Goal: Task Accomplishment & Management: Manage account settings

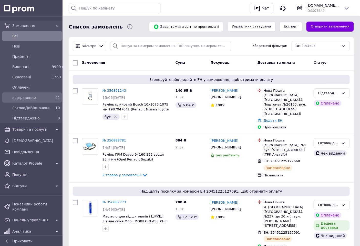
click at [26, 98] on span "відправлено" at bounding box center [30, 97] width 37 height 5
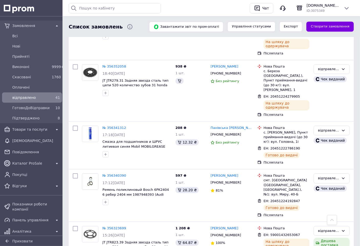
scroll to position [1681, 0]
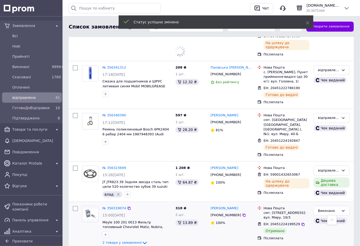
scroll to position [1866, 0]
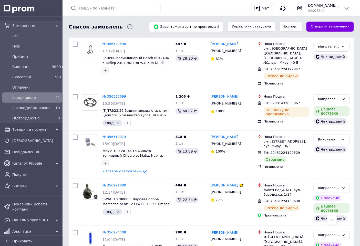
click at [44, 118] on span "Підтверджено" at bounding box center [30, 117] width 37 height 5
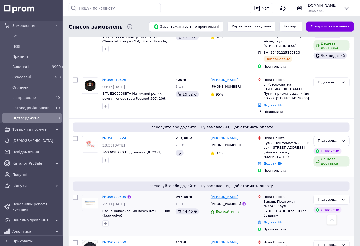
scroll to position [120, 0]
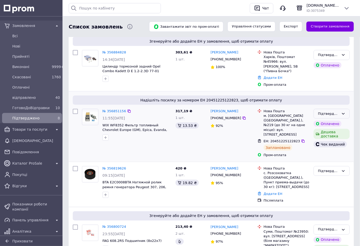
click at [346, 109] on div "Підтверджено" at bounding box center [332, 114] width 36 height 10
click at [332, 148] on li "ГотовоДоВідправки" at bounding box center [332, 155] width 36 height 15
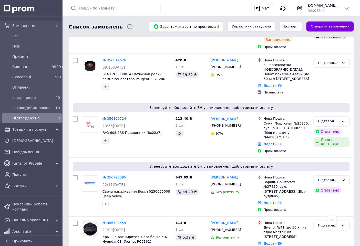
scroll to position [262, 0]
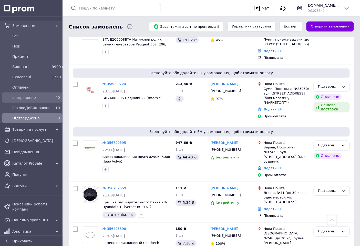
click at [37, 100] on div "відправлено" at bounding box center [30, 97] width 39 height 7
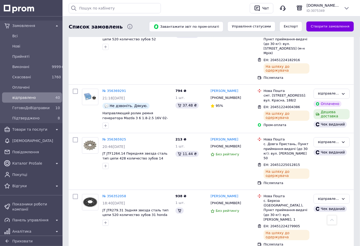
scroll to position [1481, 0]
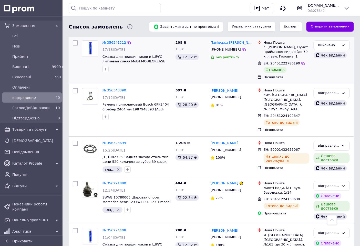
scroll to position [1769, 0]
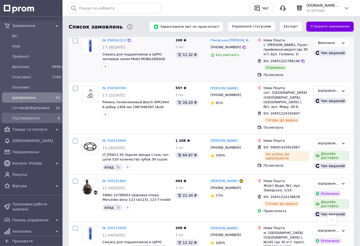
click at [45, 120] on span "Підтверджено" at bounding box center [30, 117] width 37 height 5
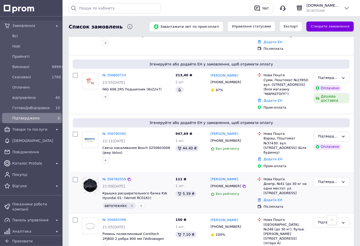
scroll to position [201, 0]
click at [32, 108] on span "ГотовоДоВідправки" at bounding box center [30, 107] width 37 height 5
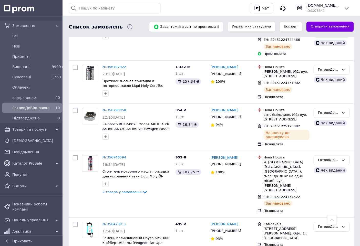
scroll to position [387, 0]
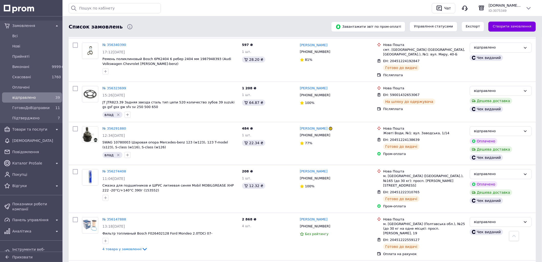
scroll to position [1550, 0]
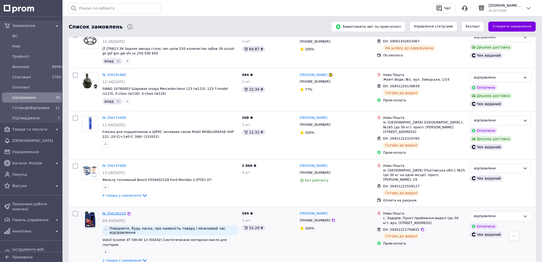
click at [114, 211] on link "№ 356106224" at bounding box center [115, 213] width 24 height 4
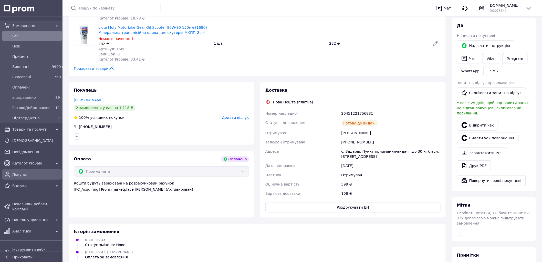
scroll to position [114, 0]
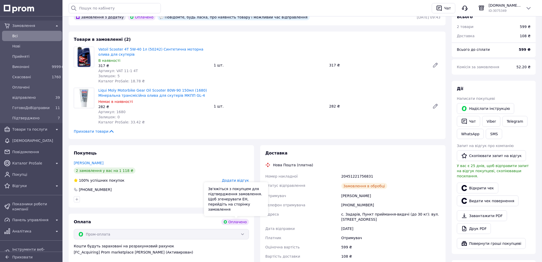
scroll to position [85, 0]
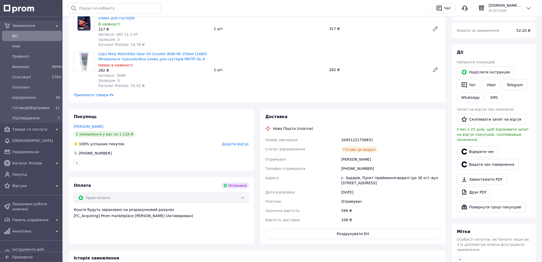
click at [365, 139] on div "20451221756831" at bounding box center [391, 139] width 101 height 9
copy div "20451221756831"
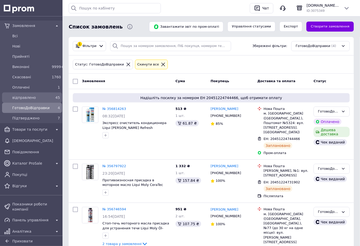
click at [39, 99] on span "відправлено" at bounding box center [30, 97] width 37 height 5
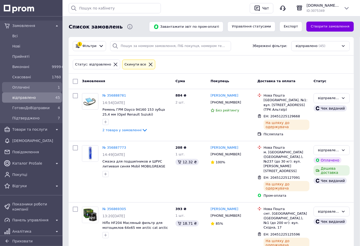
click at [41, 86] on span "Оплачені" at bounding box center [30, 87] width 37 height 5
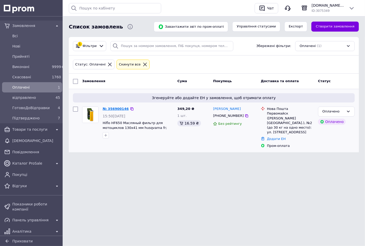
click at [118, 108] on link "№ 356900146" at bounding box center [116, 109] width 26 height 4
click at [39, 116] on span "Підтверджено" at bounding box center [30, 117] width 37 height 5
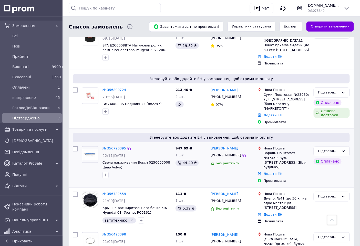
scroll to position [201, 0]
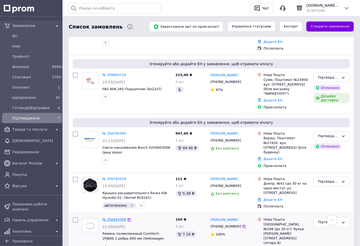
click at [116, 217] on link "№ 356493398" at bounding box center [115, 219] width 24 height 4
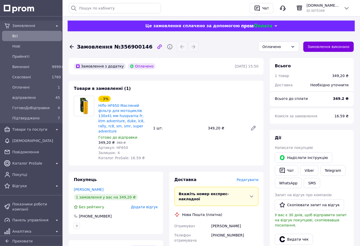
click at [121, 145] on span "Артикул: HF650" at bounding box center [113, 147] width 30 height 4
copy span "HF650"
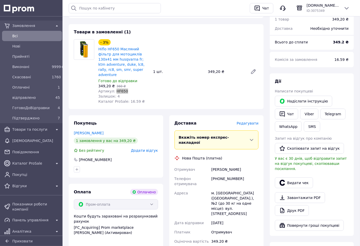
scroll to position [57, 0]
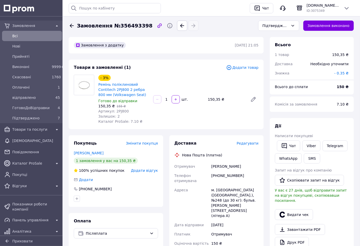
click at [130, 26] on span "Замовлення №356493398" at bounding box center [115, 25] width 76 height 7
copy span "356493398"
click at [301, 211] on button "Видати чек" at bounding box center [294, 214] width 38 height 11
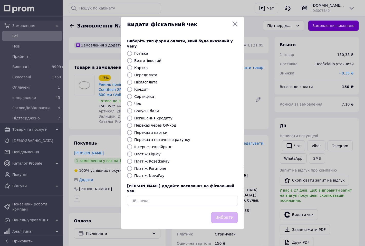
click at [155, 175] on label "Платіж NovaPay" at bounding box center [149, 175] width 30 height 4
click at [132, 175] on input "Платіж NovaPay" at bounding box center [129, 175] width 5 height 5
radio input "true"
click at [225, 212] on button "Вибрати" at bounding box center [224, 217] width 27 height 11
click at [235, 27] on icon at bounding box center [235, 24] width 6 height 6
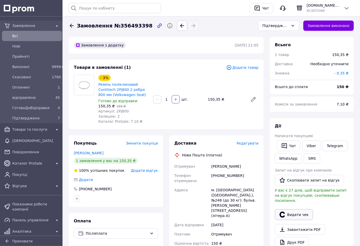
click at [301, 209] on button "Видати чек" at bounding box center [294, 214] width 38 height 11
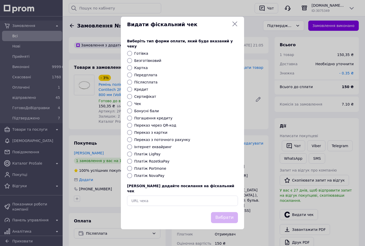
click at [152, 176] on label "Платіж NovaPay" at bounding box center [149, 175] width 30 height 4
click at [132, 176] on input "Платіж NovaPay" at bounding box center [129, 175] width 5 height 5
radio input "true"
drag, startPoint x: 220, startPoint y: 212, endPoint x: 233, endPoint y: 206, distance: 14.5
click at [220, 212] on button "Вибрати" at bounding box center [224, 217] width 27 height 11
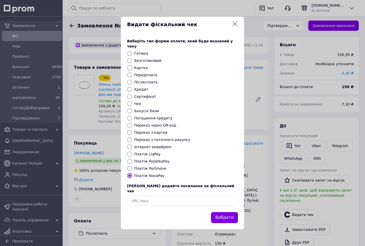
drag, startPoint x: 232, startPoint y: 29, endPoint x: 135, endPoint y: 26, distance: 97.0
click at [232, 27] on icon at bounding box center [235, 24] width 6 height 6
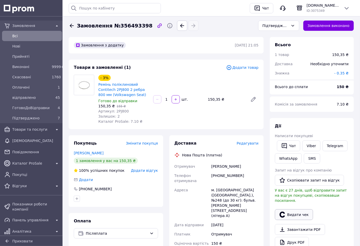
click at [298, 209] on button "Видати чек" at bounding box center [294, 214] width 38 height 11
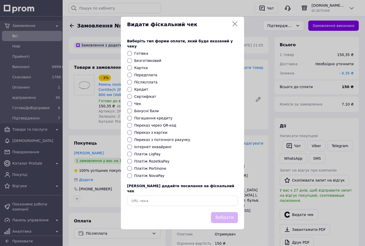
click at [153, 176] on label "Платіж NovaPay" at bounding box center [149, 175] width 30 height 4
click at [132, 176] on input "Платіж NovaPay" at bounding box center [129, 175] width 5 height 5
radio input "true"
click at [217, 212] on button "Вибрати" at bounding box center [224, 217] width 27 height 11
click at [234, 26] on icon at bounding box center [234, 24] width 5 height 5
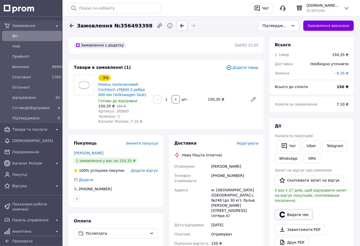
click at [299, 209] on button "Видати чек" at bounding box center [294, 214] width 38 height 11
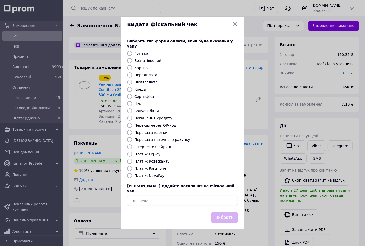
click at [150, 174] on label "Платіж NovaPay" at bounding box center [149, 175] width 30 height 4
click at [132, 174] on input "Платіж NovaPay" at bounding box center [129, 175] width 5 height 5
radio input "true"
click at [224, 213] on button "Вибрати" at bounding box center [224, 217] width 27 height 11
click at [232, 27] on icon at bounding box center [235, 24] width 6 height 6
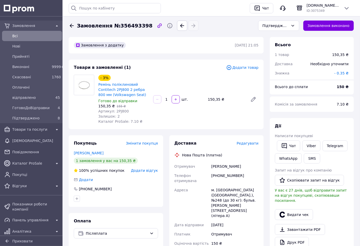
click at [250, 142] on span "Редагувати" at bounding box center [248, 143] width 22 height 4
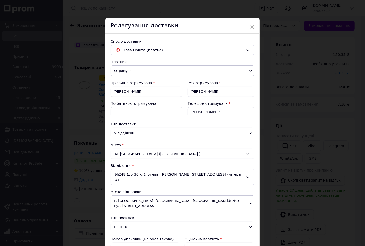
scroll to position [114, 0]
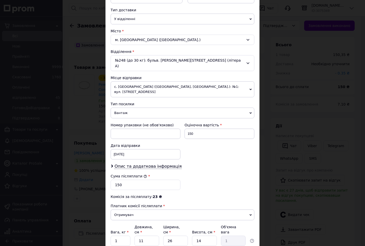
click at [145, 81] on span "с. [GEOGRAPHIC_DATA] ([GEOGRAPHIC_DATA], [GEOGRAPHIC_DATA].): №1: вул. [STREET_…" at bounding box center [182, 89] width 144 height 16
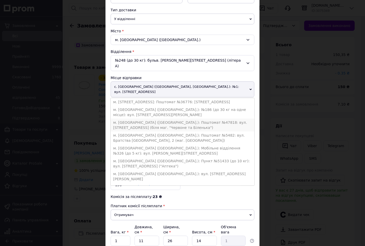
click at [144, 118] on li "м. [GEOGRAPHIC_DATA] ([GEOGRAPHIC_DATA].): Поштомат №47818: вул. [STREET_ADDRES…" at bounding box center [182, 124] width 144 height 13
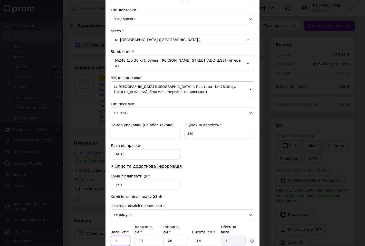
click at [126, 235] on input "1" at bounding box center [120, 240] width 20 height 10
type input "0.5"
click at [153, 235] on input "11" at bounding box center [146, 240] width 25 height 10
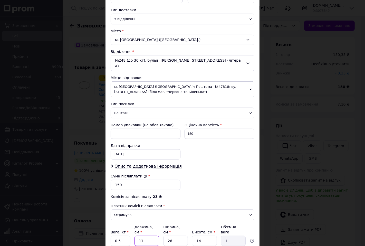
type input "5"
type input "0.46"
type input "5"
type input "0.1"
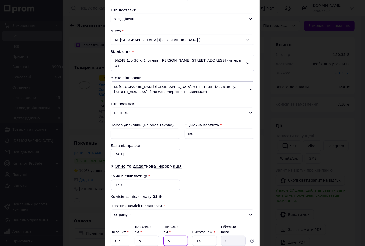
type input "5"
click at [187, 180] on div "Сума післяплати * 150" at bounding box center [182, 181] width 148 height 21
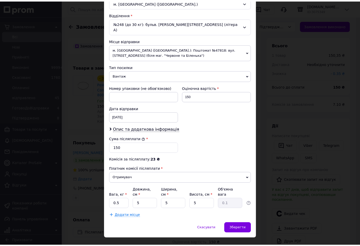
scroll to position [151, 0]
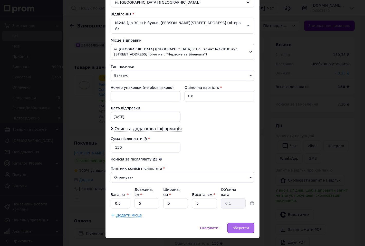
click at [244, 226] on span "Зберегти" at bounding box center [241, 228] width 16 height 4
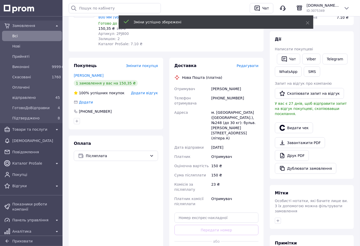
scroll to position [85, 0]
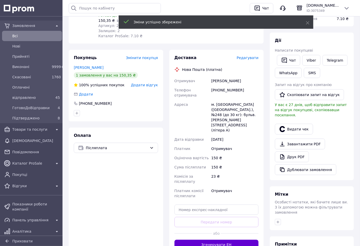
click at [218, 239] on button "Згенерувати ЕН" at bounding box center [217, 244] width 84 height 10
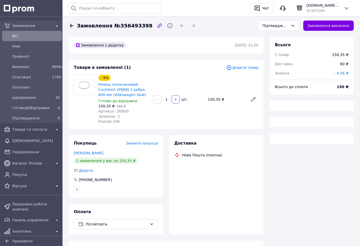
scroll to position [21, 0]
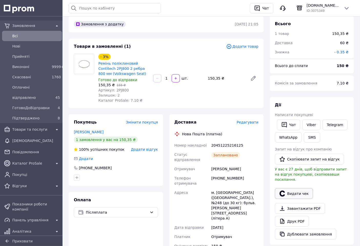
click at [301, 188] on button "Видати чек" at bounding box center [294, 193] width 38 height 11
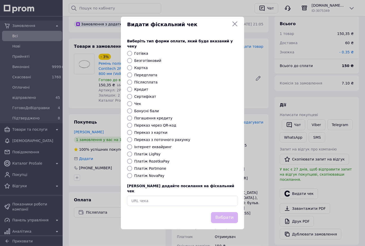
click at [150, 175] on label "Платіж NovaPay" at bounding box center [149, 175] width 30 height 4
click at [132, 175] on input "Платіж NovaPay" at bounding box center [129, 175] width 5 height 5
radio input "true"
click at [215, 212] on button "Вибрати" at bounding box center [224, 217] width 27 height 11
click at [235, 27] on icon at bounding box center [235, 24] width 6 height 6
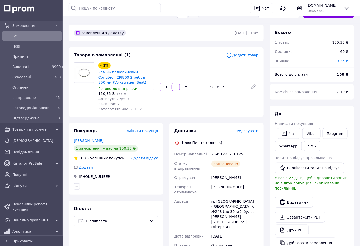
scroll to position [0, 0]
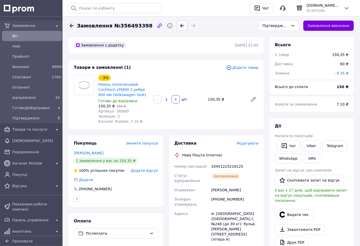
click at [235, 167] on div "20451225216125" at bounding box center [234, 166] width 49 height 9
click at [234, 167] on div "20451225216125" at bounding box center [234, 166] width 49 height 9
copy div "20451225216125"
click at [291, 209] on button "Видати чек" at bounding box center [294, 214] width 38 height 11
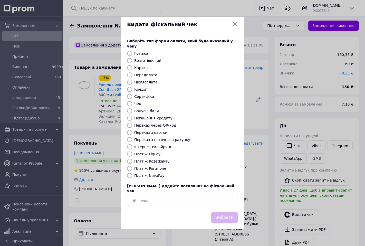
click at [154, 178] on div "Платіж NovaPay" at bounding box center [186, 175] width 106 height 5
click at [149, 175] on label "Платіж NovaPay" at bounding box center [149, 175] width 30 height 4
click at [132, 175] on input "Платіж NovaPay" at bounding box center [129, 175] width 5 height 5
radio input "true"
click at [228, 215] on button "Вибрати" at bounding box center [224, 217] width 27 height 11
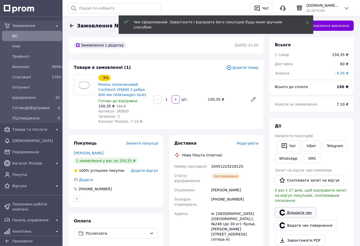
click at [290, 207] on link "Відкрити чек" at bounding box center [296, 212] width 42 height 11
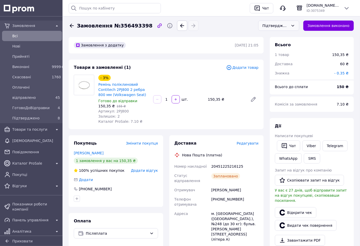
click at [283, 27] on div "Підтверджено" at bounding box center [276, 26] width 26 height 6
click at [281, 64] on li "ГотовоДоВідправки" at bounding box center [279, 68] width 41 height 15
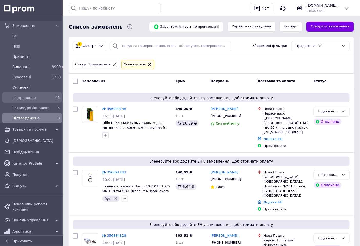
click at [33, 100] on div "відправлено" at bounding box center [30, 97] width 39 height 7
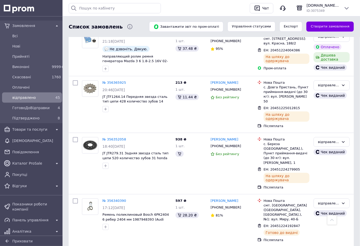
scroll to position [2051, 0]
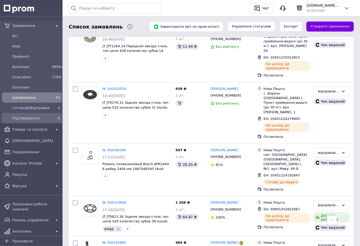
click at [38, 113] on link "Підтверджено 8" at bounding box center [32, 118] width 64 height 10
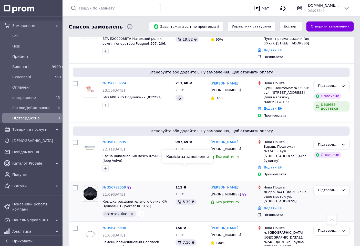
scroll to position [256, 0]
click at [115, 185] on link "№ 356782559" at bounding box center [115, 187] width 24 height 4
click at [114, 185] on link "№ 356782559" at bounding box center [115, 187] width 24 height 4
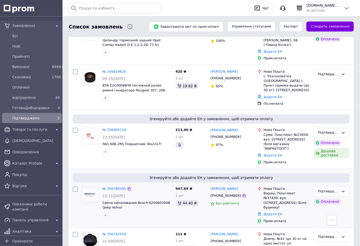
scroll to position [199, 0]
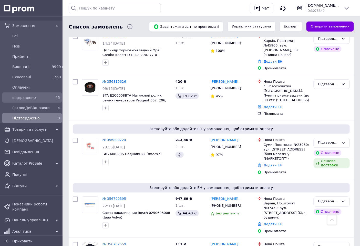
click at [44, 96] on span "відправлено" at bounding box center [30, 97] width 37 height 5
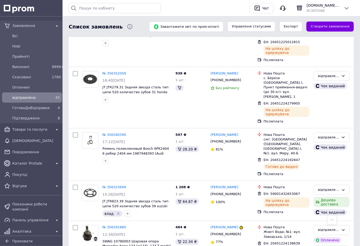
scroll to position [2052, 0]
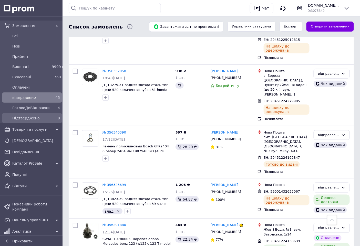
click at [44, 120] on span "Підтверджено" at bounding box center [30, 117] width 37 height 5
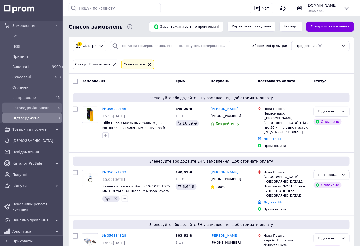
click at [47, 109] on span "ГотовоДоВідправки" at bounding box center [30, 107] width 37 height 5
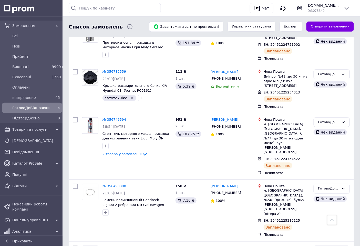
scroll to position [152, 0]
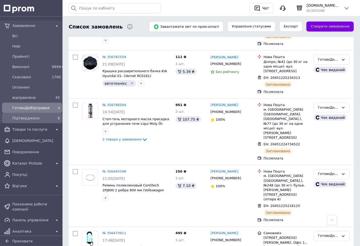
click at [39, 119] on span "Підтверджено" at bounding box center [30, 117] width 37 height 5
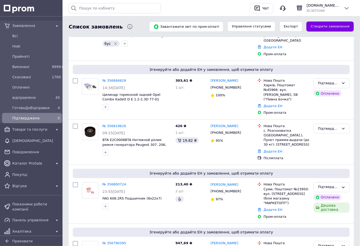
scroll to position [175, 0]
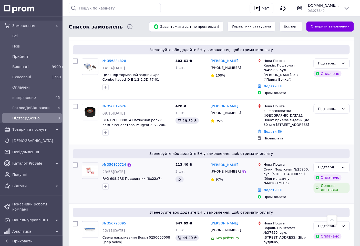
click at [116, 163] on link "№ 356800724" at bounding box center [115, 165] width 24 height 4
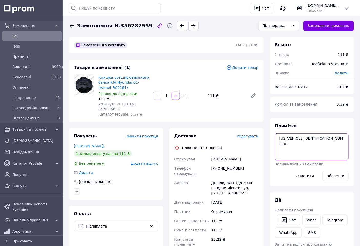
click at [301, 140] on textarea "KNEDE241276229147" at bounding box center [312, 146] width 74 height 27
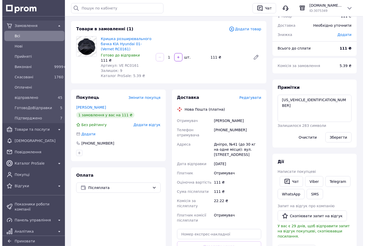
scroll to position [85, 0]
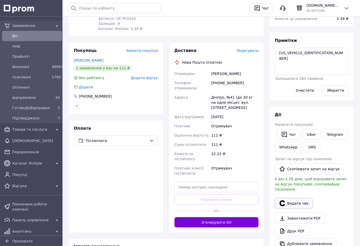
click at [297, 200] on button "Видати чек" at bounding box center [294, 203] width 38 height 11
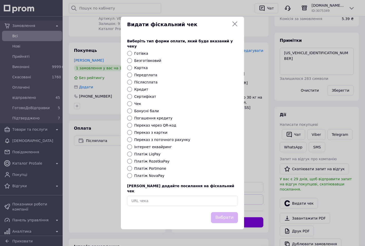
click at [146, 177] on label "Платіж NovaPay" at bounding box center [149, 175] width 30 height 4
click at [132, 177] on input "Платіж NovaPay" at bounding box center [129, 175] width 5 height 5
radio input "true"
click at [229, 215] on button "Вибрати" at bounding box center [224, 217] width 27 height 11
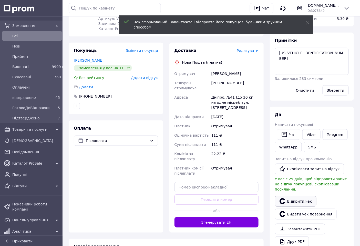
click at [295, 197] on link "Відкрити чек" at bounding box center [296, 201] width 42 height 11
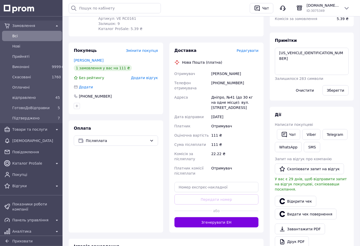
click at [245, 50] on span "Редагувати" at bounding box center [248, 50] width 22 height 4
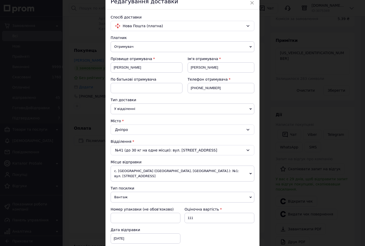
scroll to position [57, 0]
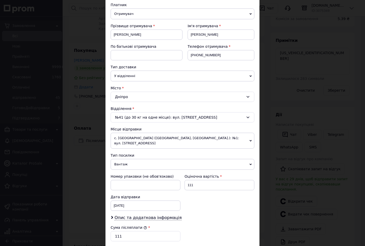
click at [150, 140] on span "с. [GEOGRAPHIC_DATA] ([GEOGRAPHIC_DATA], [GEOGRAPHIC_DATA].): №1: вул. [STREET_…" at bounding box center [182, 141] width 144 height 16
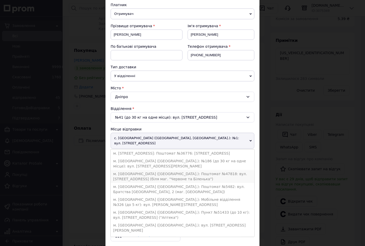
click at [149, 170] on li "м. [GEOGRAPHIC_DATA] ([GEOGRAPHIC_DATA].): Поштомат №47818: вул. [STREET_ADDRES…" at bounding box center [182, 176] width 144 height 13
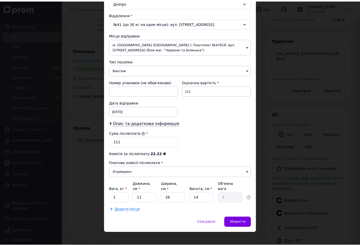
scroll to position [151, 0]
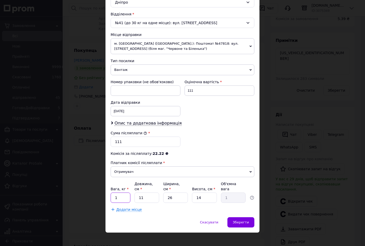
click at [122, 192] on input "1" at bounding box center [120, 197] width 20 height 10
type input "0.5"
type input "1"
type input "0.1"
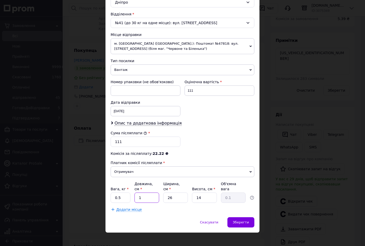
type input "10"
type input "0.91"
type input "10"
type input "1"
type input "0.1"
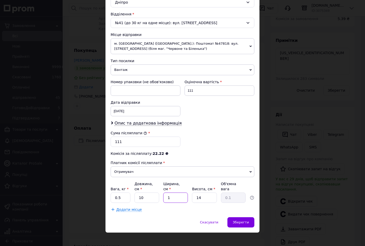
type input "10"
type input "0.35"
type input "10"
type input "4"
type input "0.1"
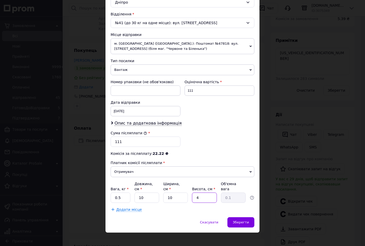
type input "4"
click at [155, 207] on div "Додати місце" at bounding box center [182, 209] width 144 height 5
click at [243, 220] on span "Зберегти" at bounding box center [241, 222] width 16 height 4
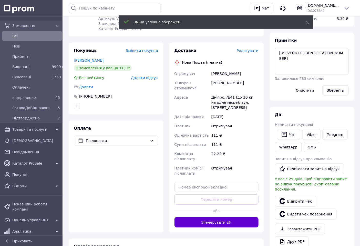
click at [242, 217] on button "Згенерувати ЕН" at bounding box center [217, 222] width 84 height 10
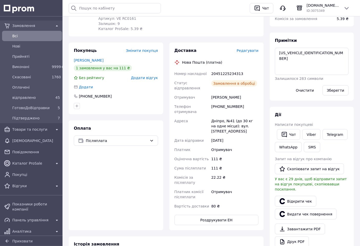
click at [226, 73] on div "20451225234313" at bounding box center [234, 73] width 49 height 9
copy div "20451225234313"
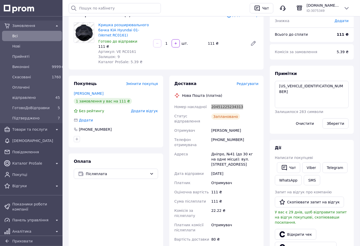
scroll to position [0, 0]
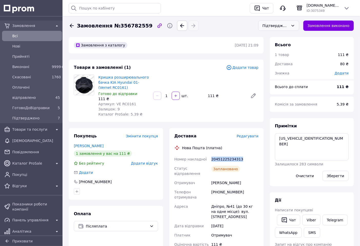
click at [288, 28] on div "Підтверджено" at bounding box center [276, 26] width 26 height 6
click at [286, 63] on li "ГотовоДоВідправки" at bounding box center [279, 68] width 41 height 15
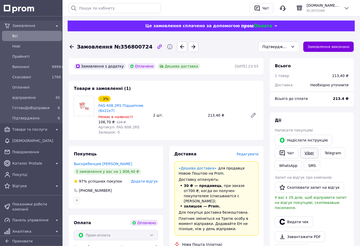
click at [309, 153] on link "Viber" at bounding box center [309, 152] width 18 height 11
drag, startPoint x: 97, startPoint y: 106, endPoint x: 137, endPoint y: 106, distance: 39.2
click at [137, 106] on div "- 3% FAG 608.2RS Підшипник (8x22x7) Немає в наявності 106,70 ₴   110 ₴ Артикул:…" at bounding box center [123, 115] width 55 height 41
copy link "FAG 608.2RS Підшипник"
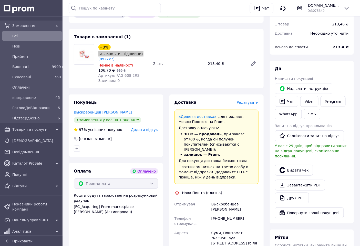
scroll to position [85, 0]
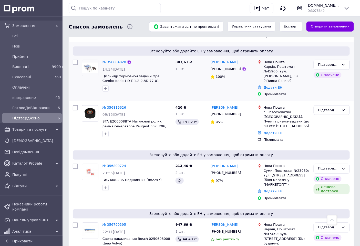
scroll to position [175, 0]
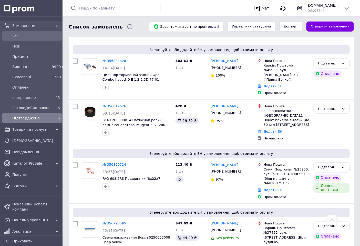
click at [43, 39] on div "Всi" at bounding box center [36, 35] width 50 height 7
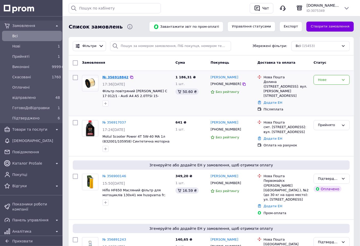
click at [108, 75] on link "№ 356918842" at bounding box center [116, 77] width 26 height 4
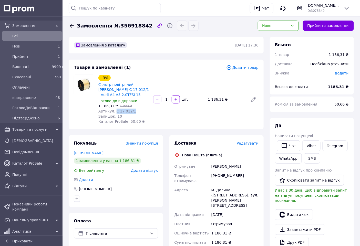
drag, startPoint x: 113, startPoint y: 105, endPoint x: 133, endPoint y: 106, distance: 19.3
click at [133, 108] on div "Артикул: C 17 012/1" at bounding box center [123, 110] width 51 height 5
copy span "C 17 012/1"
click at [277, 22] on div "Нове" at bounding box center [278, 26] width 41 height 10
click at [278, 36] on li "Прийнято" at bounding box center [278, 37] width 41 height 10
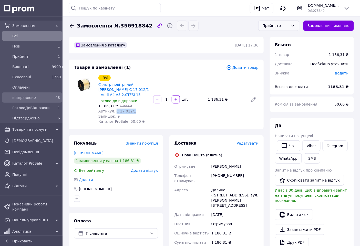
click at [35, 99] on span "відправлено" at bounding box center [30, 97] width 37 height 5
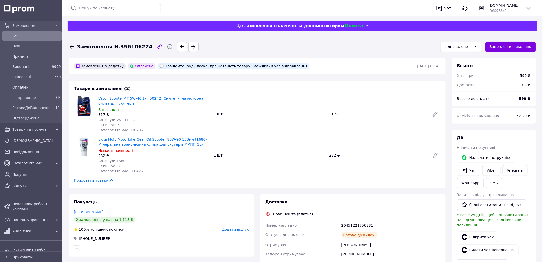
click at [31, 38] on span "Всi" at bounding box center [36, 35] width 48 height 5
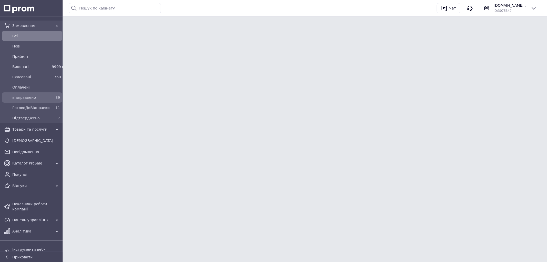
click at [30, 98] on span "відправлено" at bounding box center [30, 97] width 37 height 5
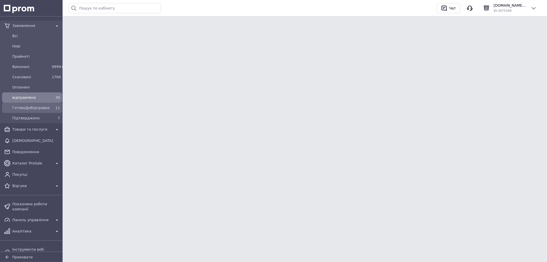
click at [35, 110] on span "ГотовоДоВідправки" at bounding box center [30, 107] width 37 height 5
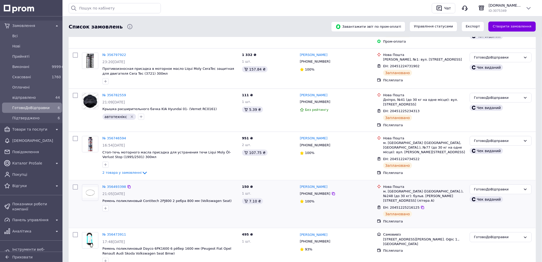
scroll to position [115, 0]
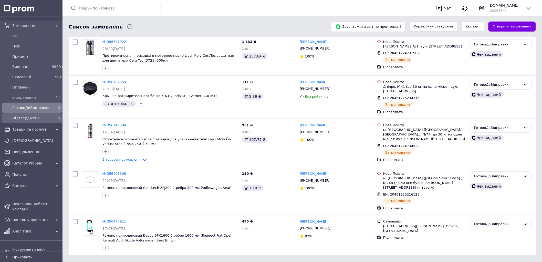
click at [34, 120] on span "Підтверджено" at bounding box center [30, 117] width 37 height 5
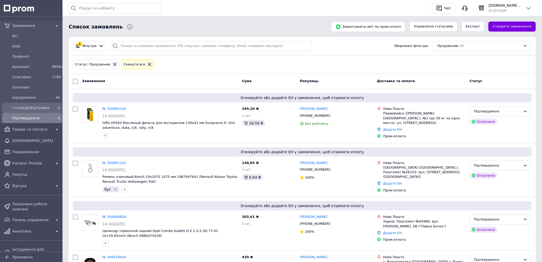
click at [39, 107] on span "ГотовоДоВідправки" at bounding box center [30, 107] width 37 height 5
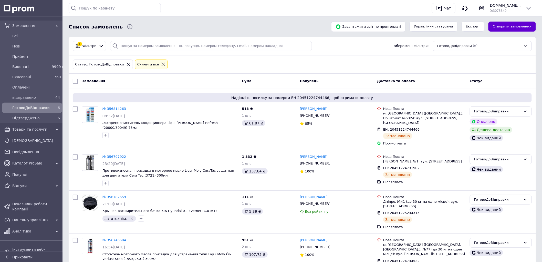
click at [510, 27] on link "Створити замовлення" at bounding box center [512, 27] width 47 height 10
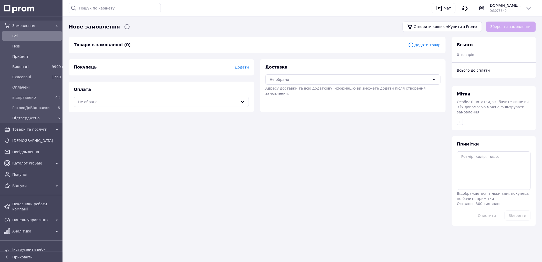
click at [425, 45] on span "Додати товар" at bounding box center [425, 45] width 32 height 6
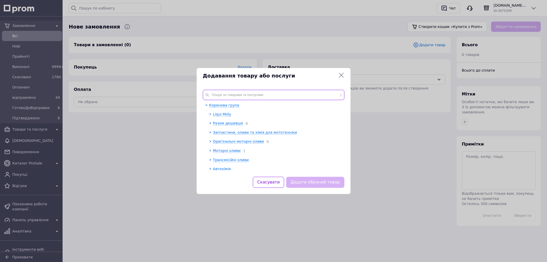
click at [222, 93] on input "text" at bounding box center [274, 95] width 142 height 10
paste input "105958"
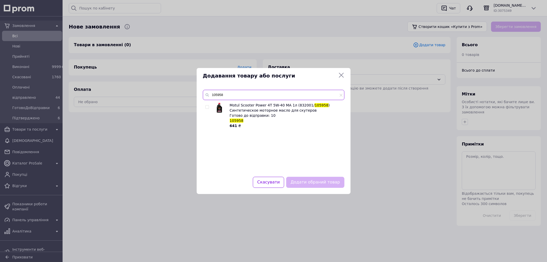
type input "105958"
click at [206, 107] on input "checkbox" at bounding box center [206, 106] width 3 height 3
checkbox input "true"
click at [299, 179] on button "Додати обраний товар" at bounding box center [315, 182] width 58 height 11
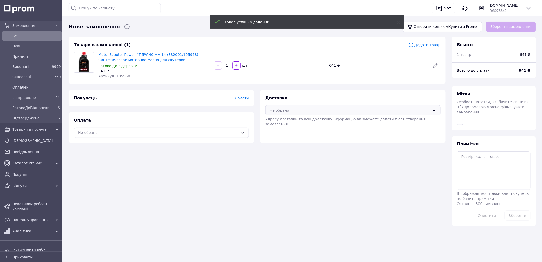
click at [289, 109] on div "Не обрано" at bounding box center [350, 110] width 160 height 6
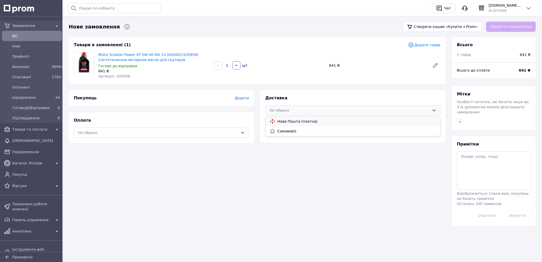
click at [293, 122] on span "Нова Пошта (платна)" at bounding box center [357, 121] width 159 height 5
click at [246, 98] on span "Додати" at bounding box center [242, 98] width 14 height 4
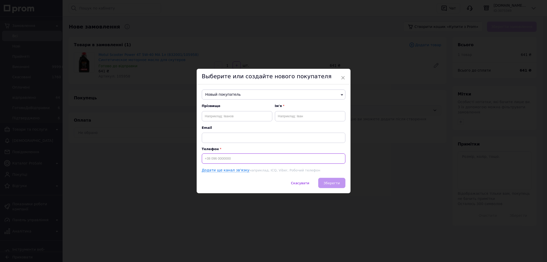
click at [226, 158] on input at bounding box center [274, 158] width 144 height 10
type input "+380932301550"
click at [241, 114] on input "text" at bounding box center [237, 116] width 71 height 10
type input "Кустовий"
type input "Євген"
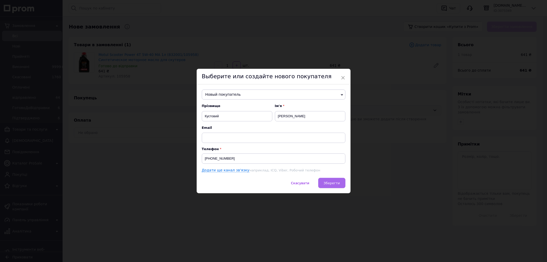
click at [327, 185] on span "Зберегти" at bounding box center [332, 183] width 16 height 4
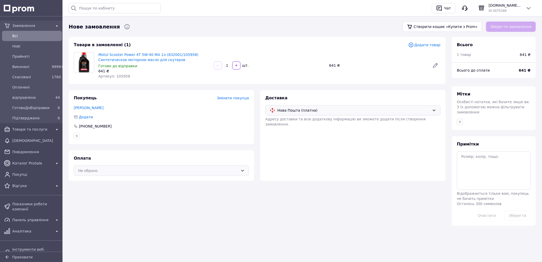
drag, startPoint x: 182, startPoint y: 174, endPoint x: 181, endPoint y: 171, distance: 3.4
click at [181, 173] on div "Не обрано" at bounding box center [161, 170] width 175 height 10
click at [140, 197] on div "Оплата на рахунок" at bounding box center [161, 201] width 175 height 10
click at [515, 27] on button "Зберегти замовлення" at bounding box center [512, 27] width 50 height 10
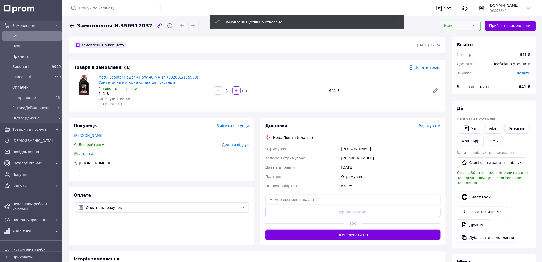
click at [454, 27] on div "Нове" at bounding box center [458, 26] width 26 height 6
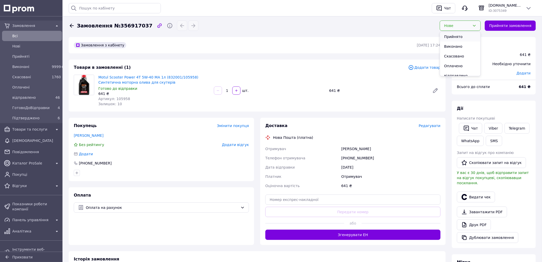
click at [455, 38] on li "Прийнято" at bounding box center [460, 37] width 41 height 10
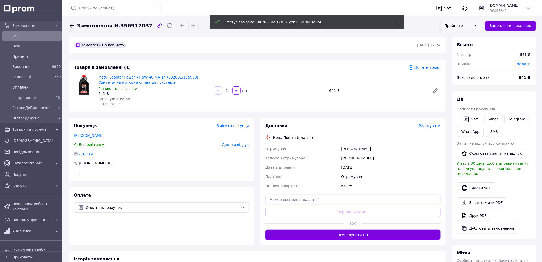
click at [426, 124] on span "Редагувати" at bounding box center [430, 126] width 22 height 4
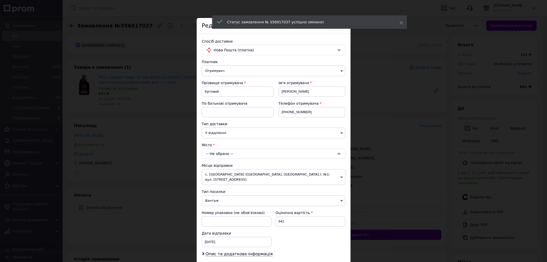
click at [234, 153] on div "-- Не обрано --" at bounding box center [274, 153] width 144 height 10
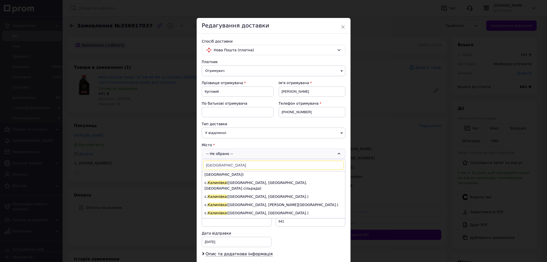
scroll to position [114, 0]
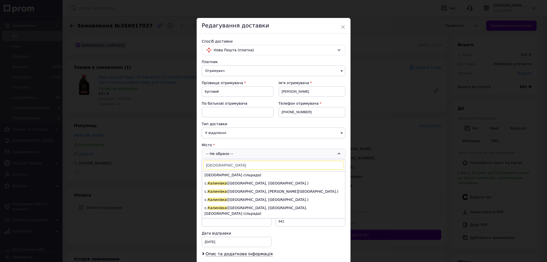
type input "калинівка"
click at [284, 253] on li "смт. Калинівка (Київська обл., Фастівський р-н.)" at bounding box center [273, 257] width 143 height 8
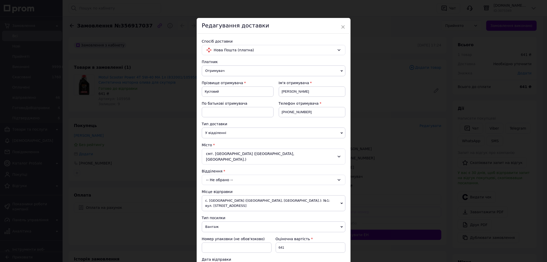
click at [270, 175] on div "-- Не обрано --" at bounding box center [274, 180] width 144 height 10
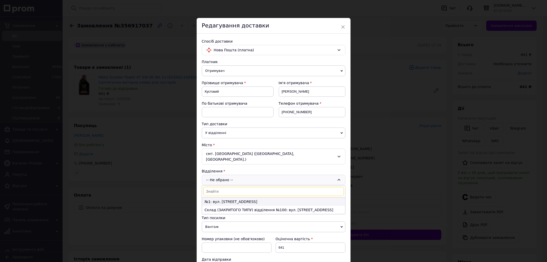
click at [257, 197] on li "№1: вул. Центральна, 57" at bounding box center [273, 201] width 143 height 8
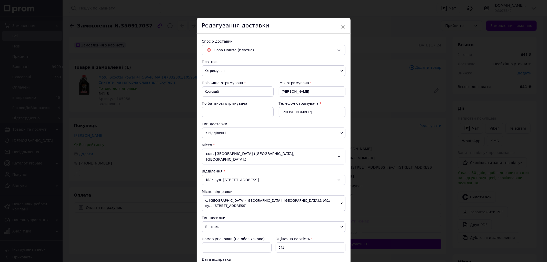
click at [257, 196] on span "с. Чайки (Київська обл., Бучанський р-н.): №1: вул. Печерська, 6" at bounding box center [274, 203] width 144 height 16
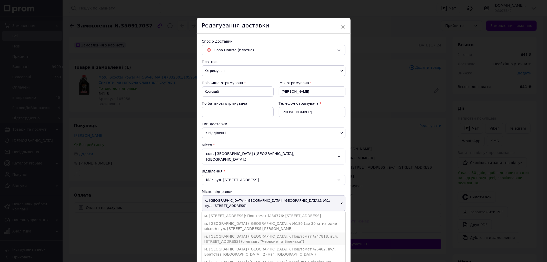
click at [246, 232] on li "м. Київ (Київська обл.): Поштомат №47818: вул. Братсва Тарасівців, 2а (біля маг…" at bounding box center [274, 238] width 144 height 13
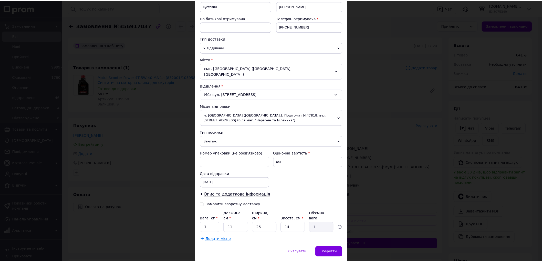
scroll to position [94, 0]
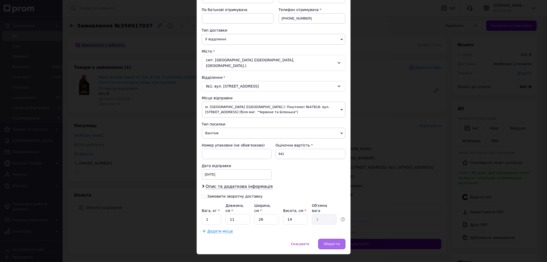
click at [330, 242] on span "Зберегти" at bounding box center [332, 244] width 16 height 4
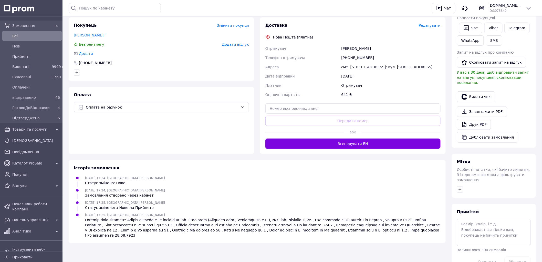
scroll to position [114, 0]
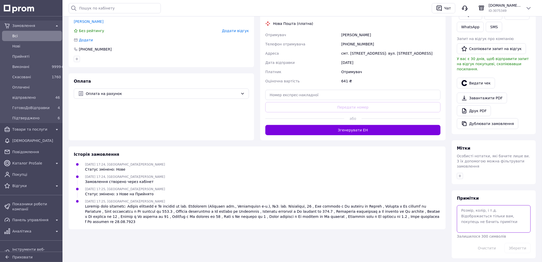
click at [484, 214] on textarea at bounding box center [494, 218] width 74 height 27
type textarea "має оплатити на рахунок"
click at [517, 243] on button "Зберегти" at bounding box center [518, 248] width 26 height 10
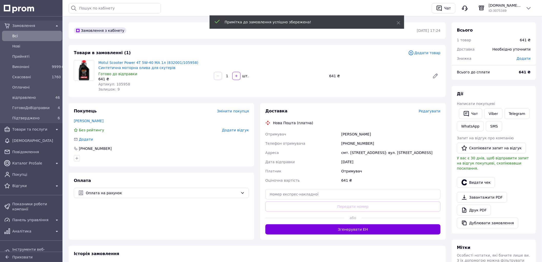
scroll to position [0, 0]
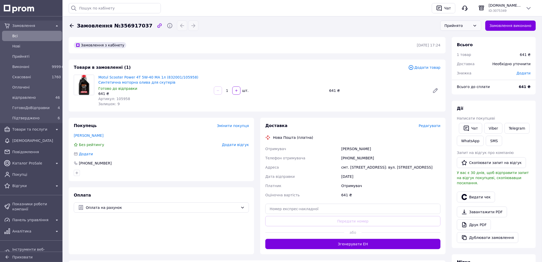
click at [129, 24] on span "Замовлення №356917037" at bounding box center [115, 25] width 76 height 7
copy span "356917037"
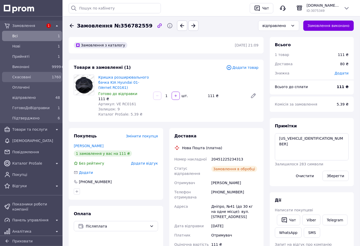
scroll to position [15, 0]
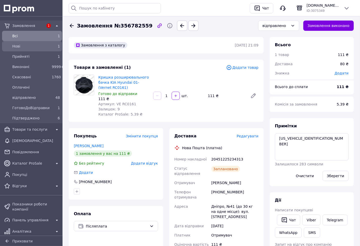
click at [36, 47] on span "Нові" at bounding box center [30, 46] width 37 height 5
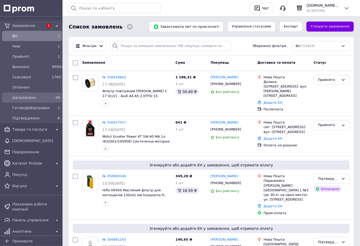
click at [35, 97] on span "відправлено" at bounding box center [30, 97] width 37 height 5
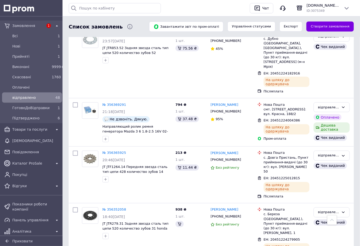
scroll to position [2210, 0]
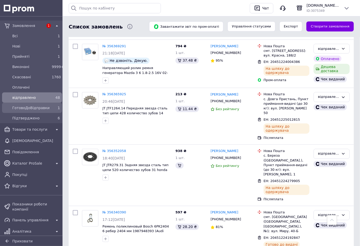
click at [37, 110] on div "ГотовоДоВідправки" at bounding box center [30, 107] width 39 height 7
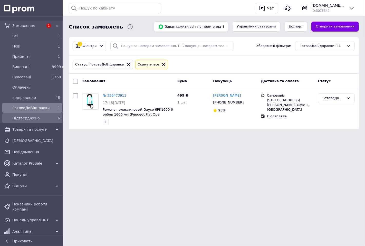
click at [35, 117] on span "Підтверджено" at bounding box center [30, 117] width 37 height 5
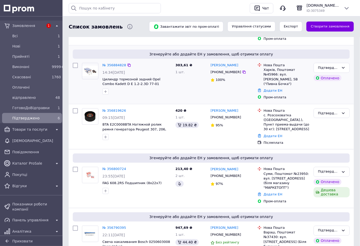
scroll to position [175, 0]
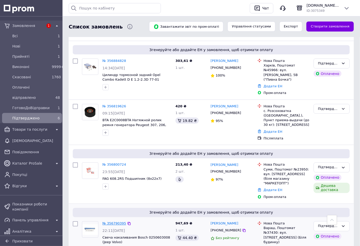
click at [114, 221] on link "№ 356790395" at bounding box center [115, 223] width 24 height 4
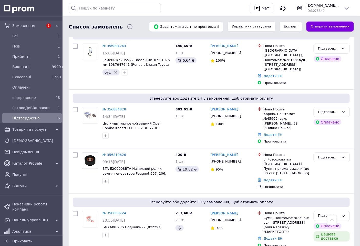
scroll to position [117, 0]
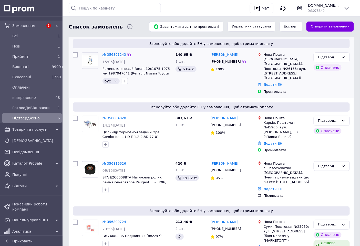
click at [117, 53] on link "№ 356891243" at bounding box center [115, 55] width 24 height 4
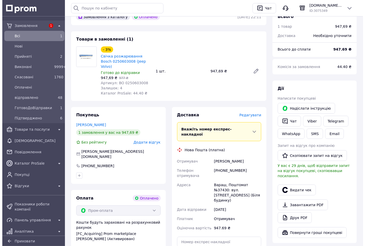
scroll to position [57, 0]
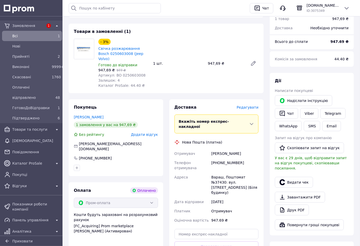
click at [254, 105] on span "Редагувати" at bounding box center [248, 107] width 22 height 4
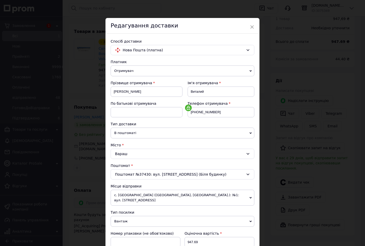
click at [155, 198] on span "с. [GEOGRAPHIC_DATA] ([GEOGRAPHIC_DATA], [GEOGRAPHIC_DATA].): №1: вул. [STREET_…" at bounding box center [182, 197] width 144 height 16
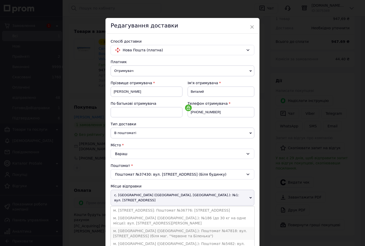
click at [150, 227] on li "м. [GEOGRAPHIC_DATA] ([GEOGRAPHIC_DATA].): Поштомат №47818: вул. [STREET_ADDRES…" at bounding box center [182, 233] width 144 height 13
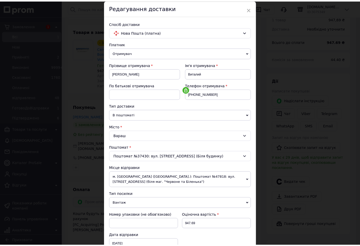
scroll to position [100, 0]
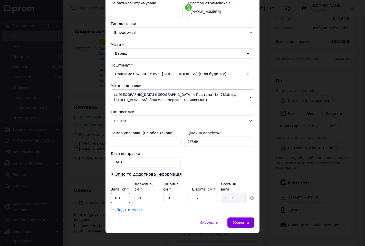
click at [126, 194] on input "0.1" at bounding box center [120, 198] width 20 height 10
drag, startPoint x: 117, startPoint y: 194, endPoint x: 135, endPoint y: 188, distance: 19.5
click at [126, 195] on input "0.1" at bounding box center [120, 198] width 20 height 10
type input "0.5"
type input "1"
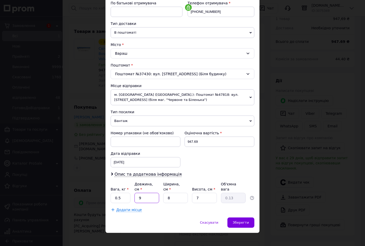
type input "0.1"
type input "15"
type input "0.21"
type input "15"
type input "5"
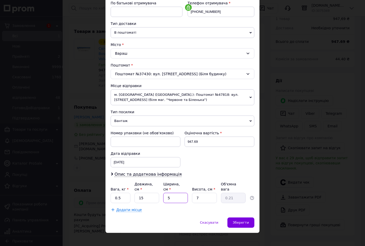
type input "0.13"
type input "5"
type input "0.1"
type input "5"
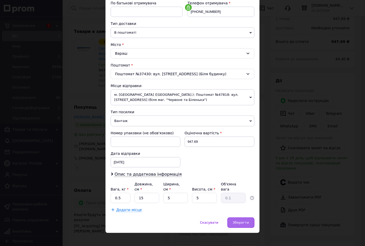
click at [249, 218] on div "Зберегти" at bounding box center [240, 222] width 27 height 10
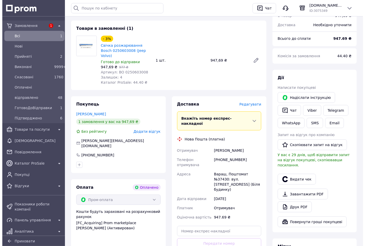
scroll to position [57, 0]
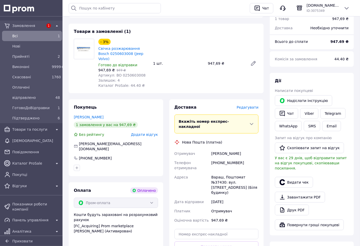
click at [246, 105] on span "Редагувати" at bounding box center [248, 107] width 22 height 4
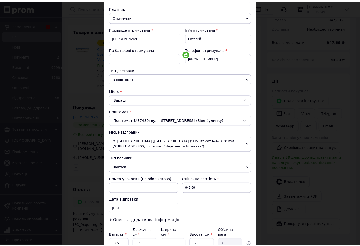
scroll to position [100, 0]
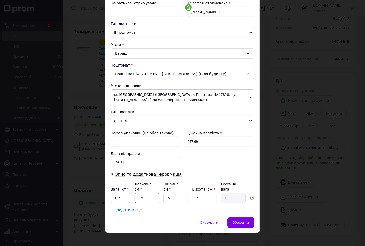
click at [148, 196] on input "15" at bounding box center [146, 198] width 25 height 10
type input "20"
type input "0.13"
type input "20"
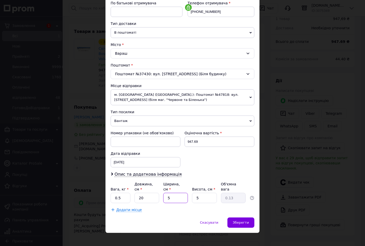
type input "1"
type input "0.1"
type input "10"
type input "0.25"
type input "10"
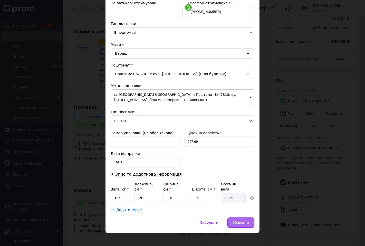
click at [237, 220] on span "Зберегти" at bounding box center [241, 222] width 16 height 4
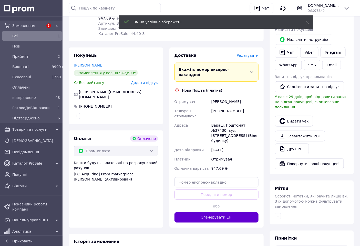
scroll to position [114, 0]
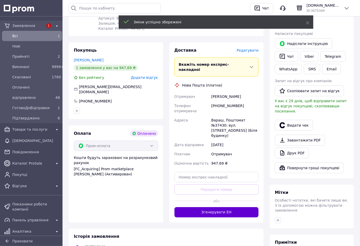
click at [231, 207] on button "Згенерувати ЕН" at bounding box center [217, 212] width 84 height 10
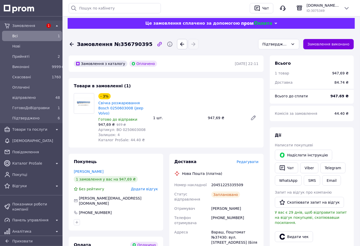
scroll to position [0, 0]
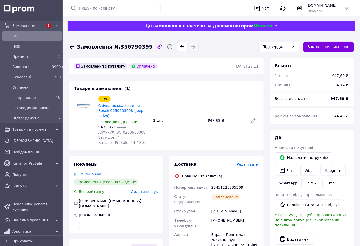
click at [129, 47] on span "Замовлення №356790395" at bounding box center [115, 46] width 76 height 7
copy span "356790395"
click at [228, 183] on div "20451225335509" at bounding box center [234, 187] width 49 height 9
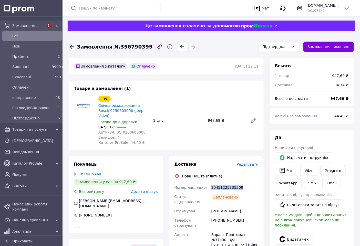
copy div "20451225335509"
click at [292, 234] on button "Видати чек" at bounding box center [294, 239] width 38 height 11
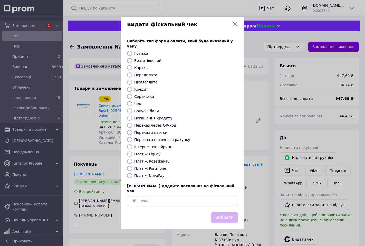
click at [150, 161] on label "Платіж RozetkaPay" at bounding box center [151, 161] width 35 height 4
click at [132, 161] on input "Платіж RozetkaPay" at bounding box center [129, 160] width 5 height 5
radio input "true"
click at [224, 214] on button "Вибрати" at bounding box center [224, 217] width 27 height 11
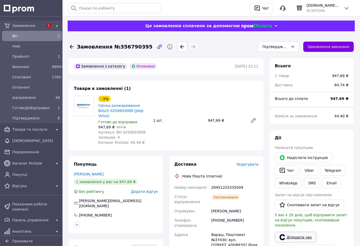
click at [306, 234] on link "Відкрити чек" at bounding box center [296, 237] width 42 height 11
click at [287, 48] on div "Підтверджено" at bounding box center [276, 47] width 26 height 6
click at [285, 86] on li "ГотовоДоВідправки" at bounding box center [279, 89] width 41 height 15
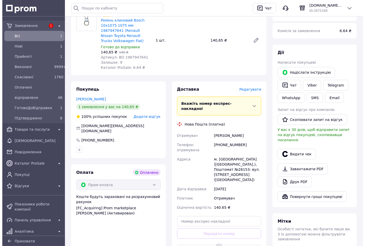
scroll to position [85, 0]
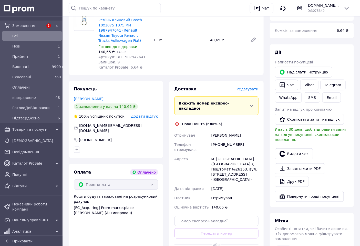
click at [252, 87] on span "Редагувати" at bounding box center [248, 89] width 22 height 4
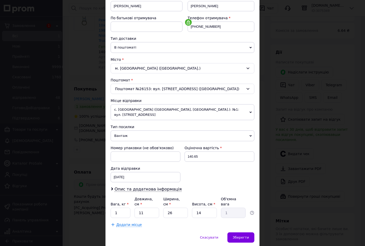
click at [144, 109] on span "с. [GEOGRAPHIC_DATA] ([GEOGRAPHIC_DATA], [GEOGRAPHIC_DATA].): №1: вул. [STREET_…" at bounding box center [182, 112] width 144 height 16
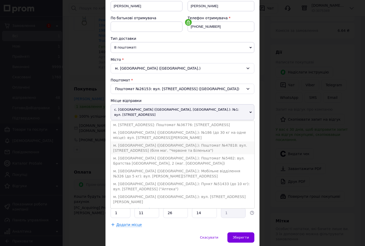
click at [139, 143] on li "м. [GEOGRAPHIC_DATA] ([GEOGRAPHIC_DATA].): Поштомат №47818: вул. [STREET_ADDRES…" at bounding box center [182, 147] width 144 height 13
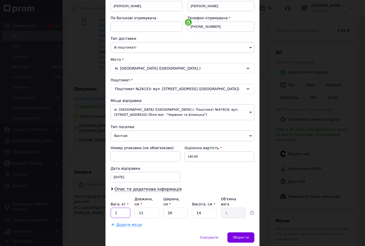
click at [123, 207] on input "1" at bounding box center [120, 212] width 20 height 10
type input "0.5"
type input "2"
type input "0.18"
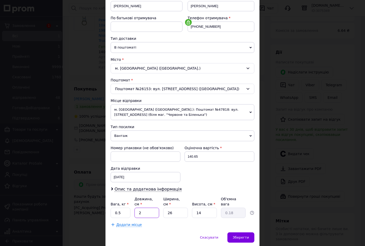
type input "20"
type input "1.82"
type input "20"
type input "1"
type input "0.1"
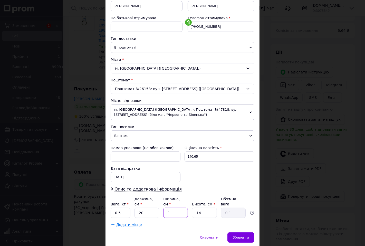
type input "10"
type input "0.7"
type input "10"
type input "5"
type input "0.25"
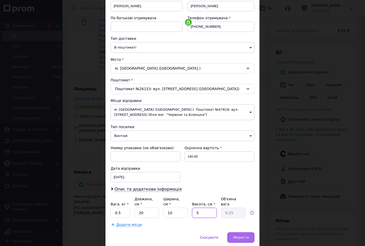
type input "5"
click at [250, 232] on div "Зберегти" at bounding box center [240, 237] width 27 height 10
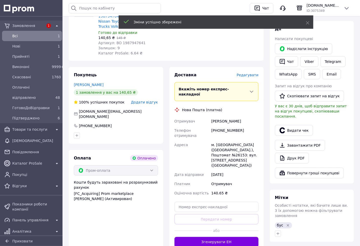
scroll to position [114, 0]
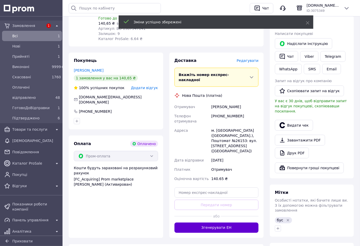
click at [233, 222] on button "Згенерувати ЕН" at bounding box center [217, 227] width 84 height 10
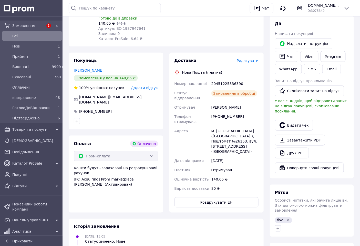
click at [226, 80] on div "20451225336390" at bounding box center [234, 83] width 49 height 9
copy div "20451225336390"
click at [299, 120] on button "Видати чек" at bounding box center [294, 125] width 38 height 11
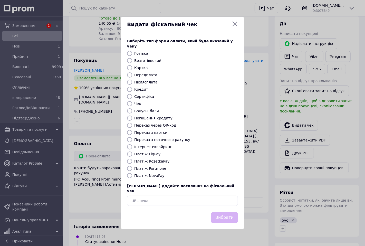
click at [153, 162] on label "Платіж RozetkaPay" at bounding box center [151, 161] width 35 height 4
click at [132, 162] on input "Платіж RozetkaPay" at bounding box center [129, 160] width 5 height 5
radio input "true"
click at [221, 213] on button "Вибрати" at bounding box center [224, 217] width 27 height 11
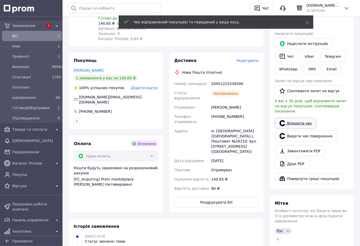
click at [303, 118] on link "Відкрити чек" at bounding box center [296, 123] width 42 height 11
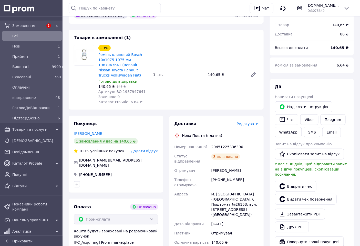
scroll to position [0, 0]
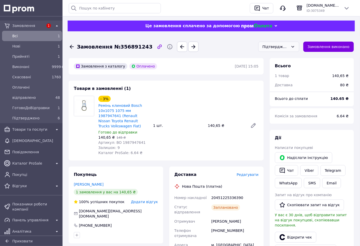
click at [281, 46] on div "Підтверджено" at bounding box center [276, 47] width 26 height 6
click at [286, 76] on li "відправлено" at bounding box center [279, 77] width 41 height 10
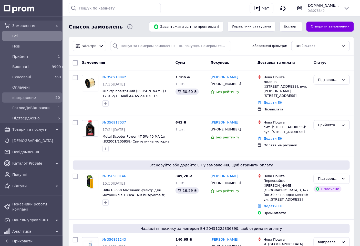
click at [35, 97] on span "відправлено" at bounding box center [30, 97] width 37 height 5
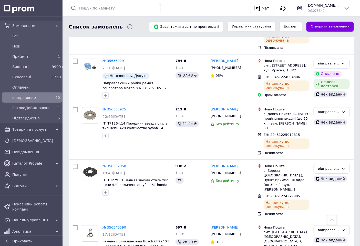
scroll to position [2332, 0]
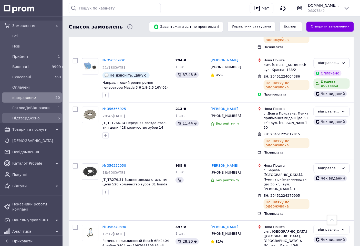
click at [19, 121] on div "Підтверджено" at bounding box center [30, 117] width 39 height 7
